Goal: Task Accomplishment & Management: Manage account settings

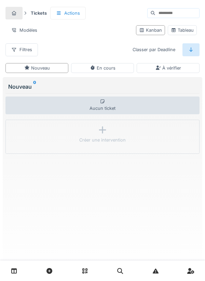
click at [17, 269] on link at bounding box center [13, 271] width 17 height 16
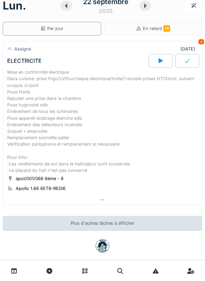
scroll to position [18, 0]
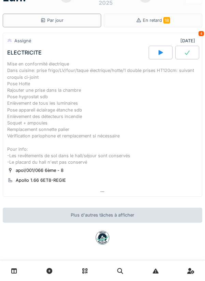
click at [156, 53] on div at bounding box center [160, 53] width 24 height 14
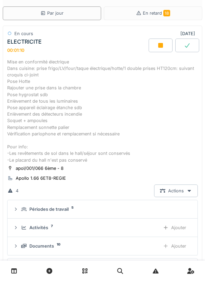
scroll to position [26, 0]
click at [156, 43] on div at bounding box center [160, 45] width 24 height 14
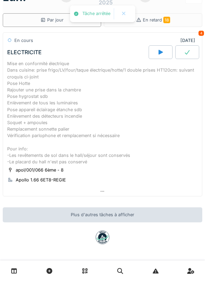
scroll to position [18, 0]
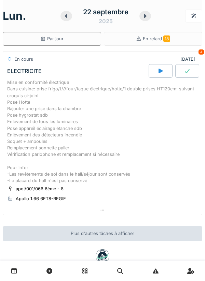
click at [68, 13] on div at bounding box center [66, 16] width 12 height 10
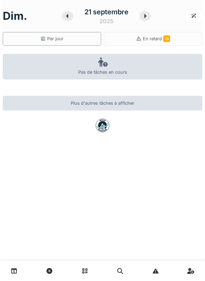
click at [65, 13] on div at bounding box center [68, 16] width 12 height 10
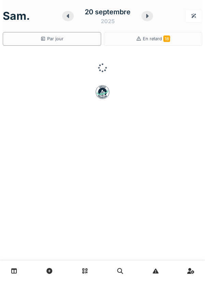
click at [67, 19] on div at bounding box center [68, 16] width 12 height 10
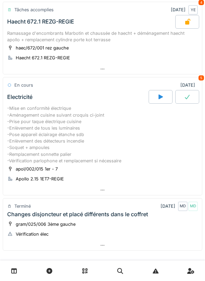
scroll to position [222, 0]
click at [156, 94] on div at bounding box center [160, 97] width 24 height 14
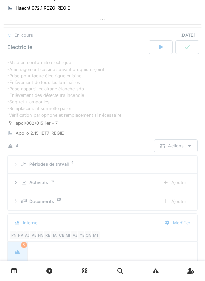
scroll to position [45, 0]
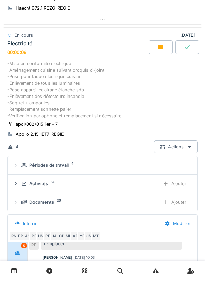
click at [53, 99] on div "-Mise en conformité électrique -Aménagement cuisine suivant croquis ci-joint -P…" at bounding box center [102, 89] width 190 height 59
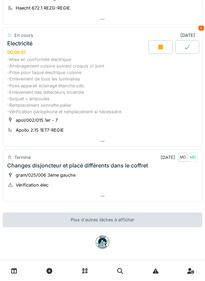
click at [60, 77] on div "-Mise en conformité électrique -Aménagement cuisine suivant croquis ci-joint -P…" at bounding box center [102, 85] width 190 height 59
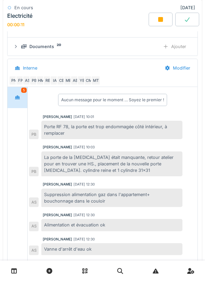
scroll to position [20, 0]
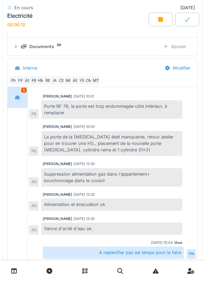
click at [71, 46] on div "Documents 20" at bounding box center [87, 46] width 133 height 6
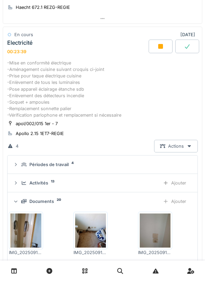
scroll to position [267, 0]
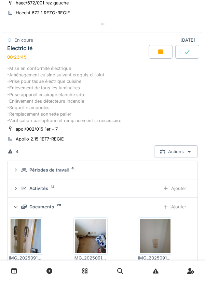
click at [17, 275] on link at bounding box center [13, 271] width 17 height 16
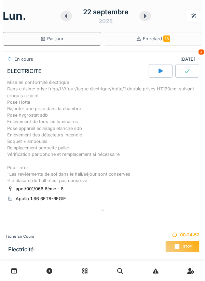
click at [68, 17] on icon at bounding box center [66, 15] width 7 height 5
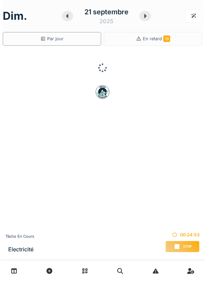
click at [70, 18] on icon at bounding box center [67, 15] width 7 height 5
click at [68, 16] on icon at bounding box center [68, 16] width 2 height 4
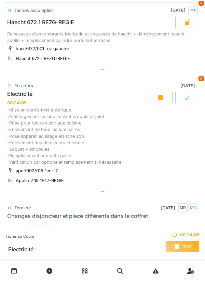
scroll to position [222, 0]
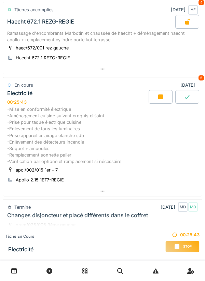
click at [66, 143] on div "-Mise en conformité électrique -Aménagement cuisine suivant croquis ci-joint -P…" at bounding box center [102, 135] width 190 height 59
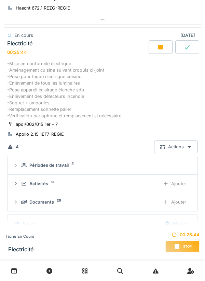
scroll to position [45, 0]
click at [62, 204] on div "Documents 20" at bounding box center [87, 202] width 133 height 6
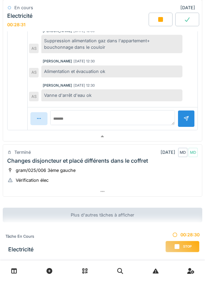
scroll to position [20, 0]
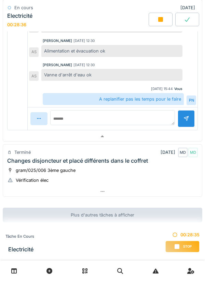
click at [22, 277] on link at bounding box center [13, 271] width 17 height 16
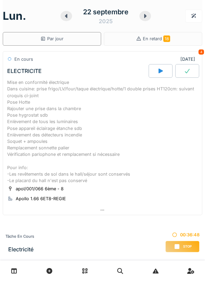
click at [183, 243] on div "Stop" at bounding box center [182, 247] width 34 height 12
click at [174, 246] on icon at bounding box center [176, 246] width 7 height 5
click at [181, 244] on div "Stop" at bounding box center [182, 247] width 34 height 12
click at [179, 247] on icon at bounding box center [176, 246] width 5 height 5
click at [179, 245] on icon at bounding box center [176, 246] width 7 height 5
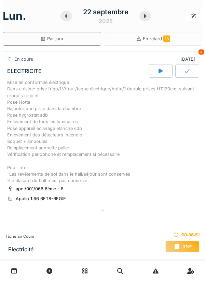
click at [179, 250] on div "Stop" at bounding box center [182, 247] width 34 height 12
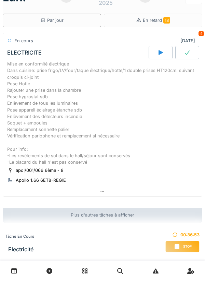
click at [171, 241] on div "Stop" at bounding box center [182, 247] width 34 height 12
click at [180, 244] on icon at bounding box center [176, 246] width 7 height 5
click at [178, 247] on icon at bounding box center [176, 246] width 5 height 5
click at [173, 246] on icon at bounding box center [176, 246] width 7 height 5
click at [177, 244] on icon at bounding box center [176, 246] width 5 height 5
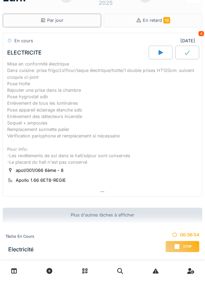
click at [182, 250] on div "Stop" at bounding box center [182, 247] width 34 height 12
click at [181, 246] on div "Stop" at bounding box center [182, 247] width 34 height 12
click at [185, 252] on div "Stop" at bounding box center [182, 247] width 34 height 12
click at [179, 244] on icon at bounding box center [176, 246] width 7 height 5
click at [182, 251] on div "lun. 22 septembre 2025 Par jour En retard 18 En cours 25/09/2025 4 ELECTRICITE …" at bounding box center [102, 140] width 205 height 281
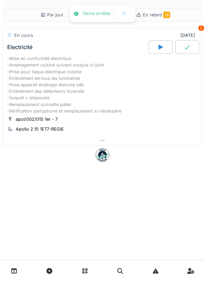
scroll to position [0, 0]
click at [186, 251] on div "Par jour En retard 18 En cours 19/09/2025 5 Electricité -Mise en conformité éle…" at bounding box center [102, 140] width 205 height 281
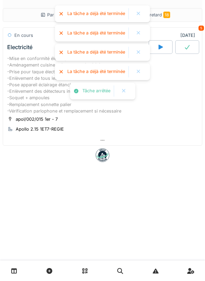
click at [185, 242] on div "Par jour En retard 18 En cours 19/09/2025 5 Electricité -Mise en conformité éle…" at bounding box center [102, 140] width 205 height 281
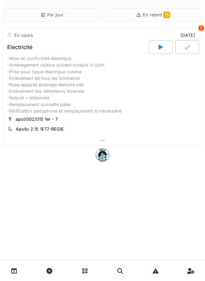
click at [198, 272] on link at bounding box center [190, 271] width 17 height 16
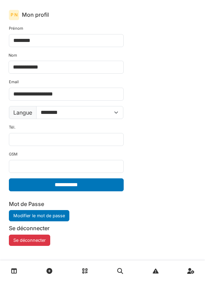
click at [17, 264] on link at bounding box center [13, 271] width 17 height 16
click at [20, 269] on link at bounding box center [13, 271] width 17 height 16
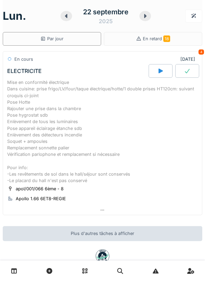
click at [157, 68] on icon at bounding box center [160, 70] width 7 height 5
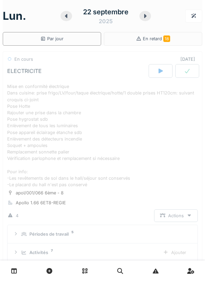
scroll to position [24, 0]
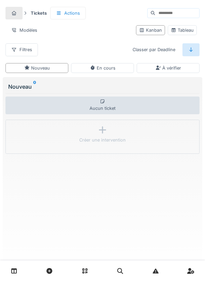
click at [10, 269] on link at bounding box center [13, 271] width 17 height 16
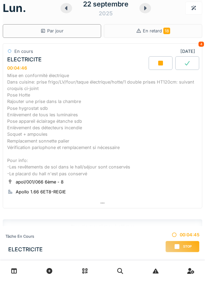
scroll to position [9, 0]
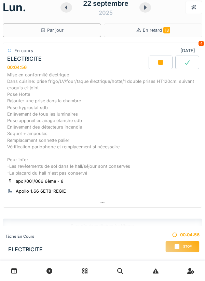
click at [72, 119] on div "Mise en conformité électrique Dans cuisine: prise frigo/LV/four/taque électriqu…" at bounding box center [102, 124] width 190 height 105
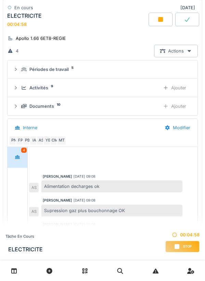
scroll to position [167, 0]
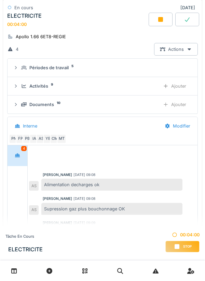
click at [81, 102] on div "Documents 10" at bounding box center [87, 104] width 133 height 6
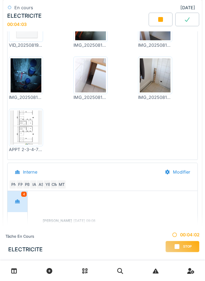
scroll to position [333, 0]
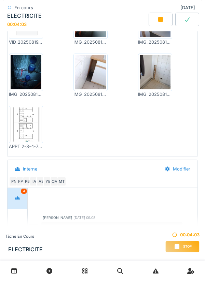
click at [32, 126] on img at bounding box center [26, 125] width 31 height 34
